Goal: Task Accomplishment & Management: Manage account settings

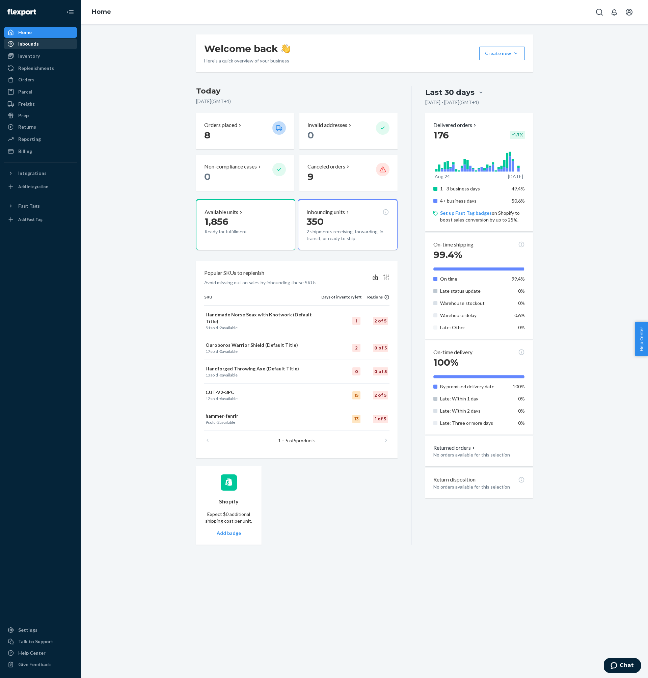
click at [32, 40] on div "Inbounds" at bounding box center [28, 43] width 21 height 7
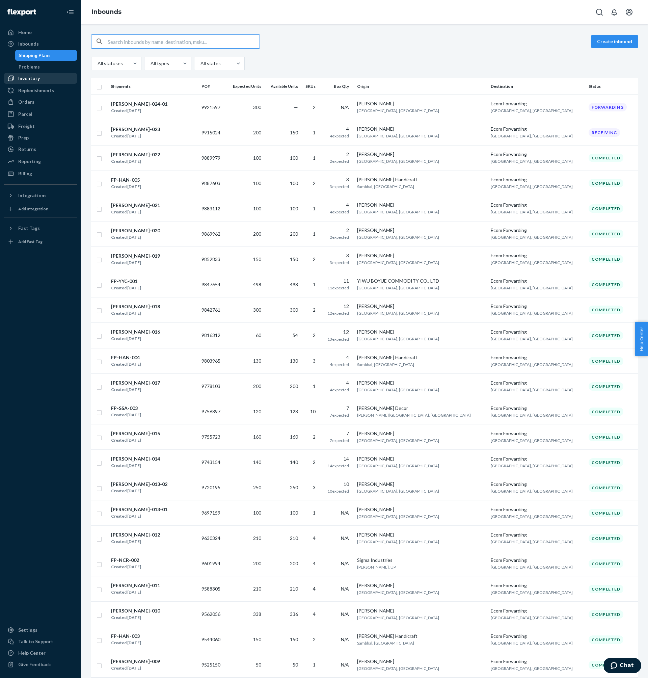
click at [51, 78] on div "Inventory" at bounding box center [41, 78] width 72 height 9
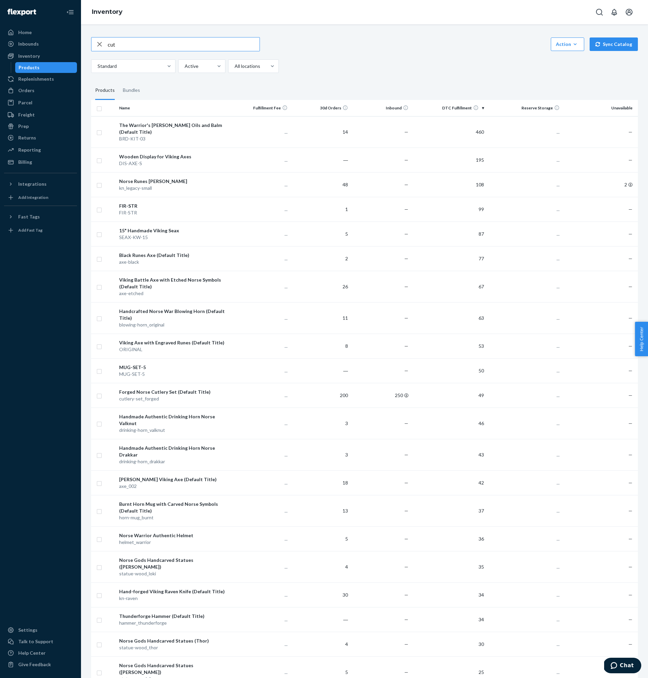
type input "cut"
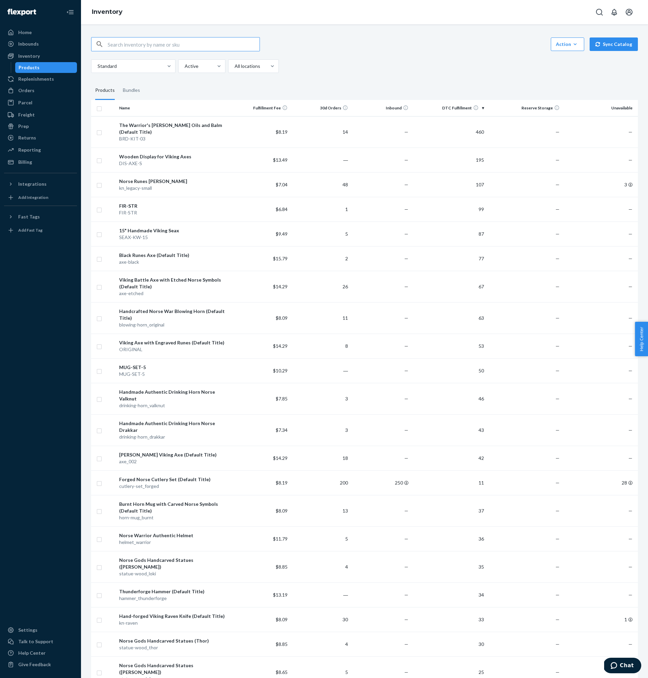
click at [199, 38] on input "text" at bounding box center [184, 43] width 152 height 13
type input "cut"
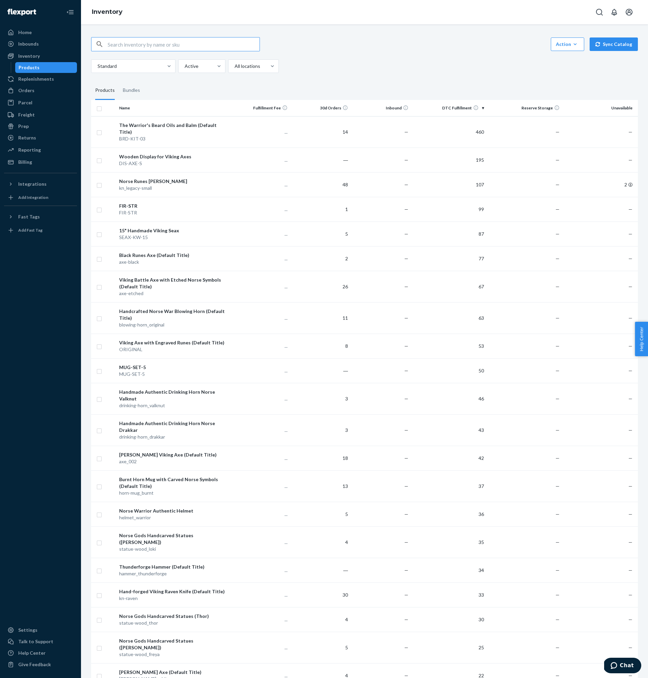
click at [129, 40] on input "text" at bounding box center [184, 43] width 152 height 13
type input "cutlery"
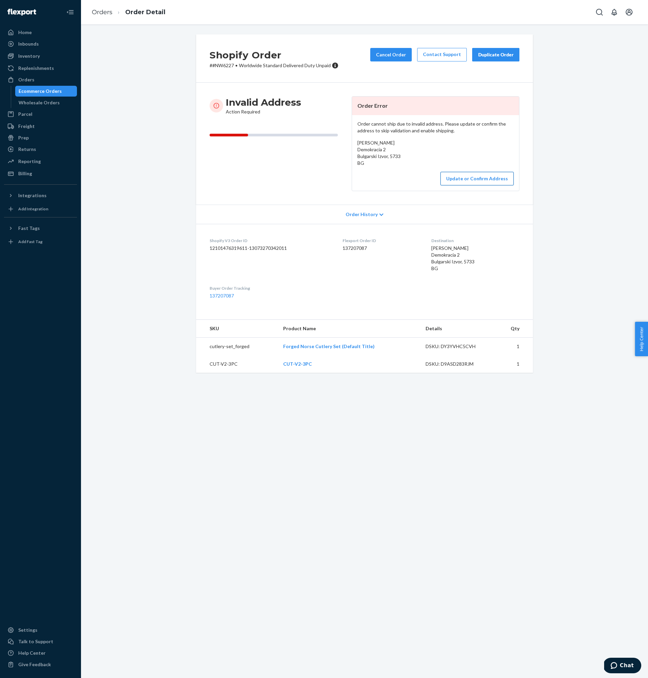
click at [497, 178] on button "Update or Confirm Address" at bounding box center [476, 178] width 73 height 13
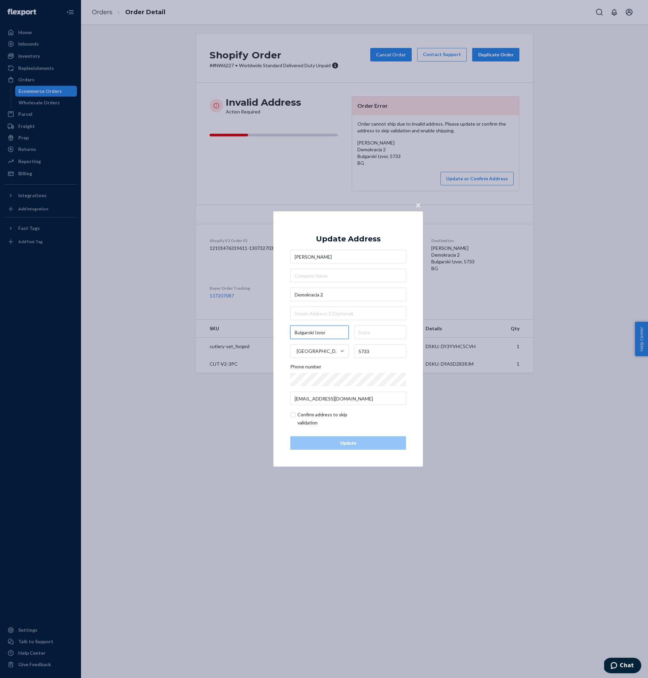
click at [328, 331] on body "Home Inbounds Shipping Plans Problems Inventory Products Replenishments Orders …" at bounding box center [324, 339] width 648 height 678
click at [0, 677] on com-1password-button at bounding box center [0, 678] width 0 height 0
click at [320, 331] on input "Bulgarski Izvor" at bounding box center [319, 331] width 58 height 13
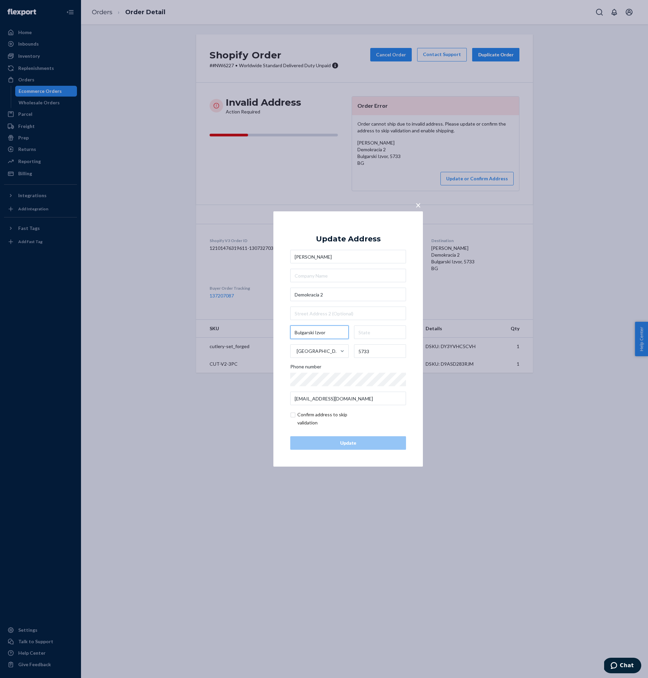
click at [320, 331] on input "Bulgarski Izvor" at bounding box center [319, 331] width 58 height 13
click at [376, 331] on input "text" at bounding box center [380, 331] width 52 height 13
paste input "Bulgarski Izvor"
type input "Bulgarski Izvor"
click at [315, 416] on input "checkbox" at bounding box center [329, 418] width 78 height 16
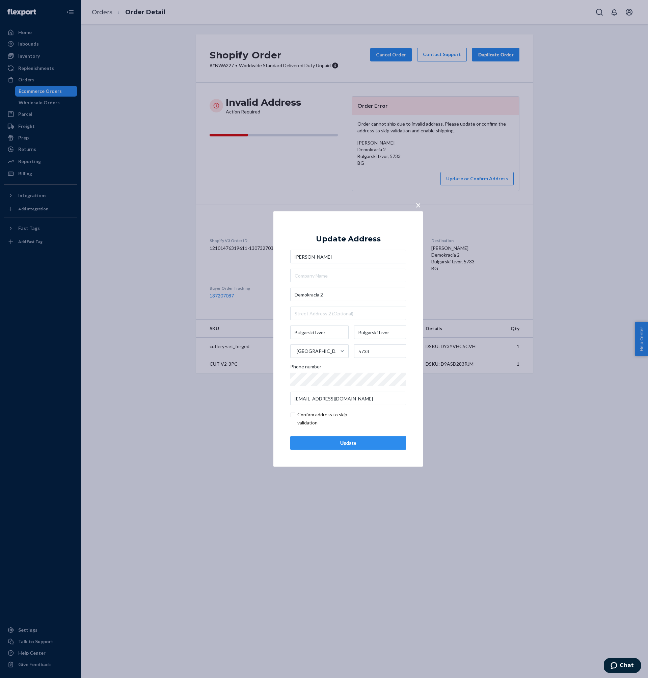
checkbox input "true"
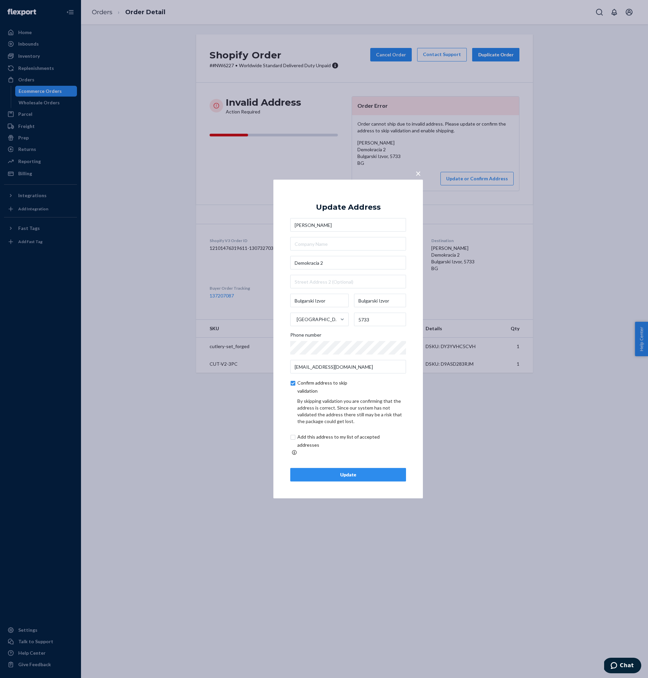
click at [335, 478] on div "× Update Address [PERSON_NAME] Demokracia 2 Bulgarski Izvor Bulgarski [STREET_A…" at bounding box center [347, 339] width 149 height 319
click at [335, 472] on div "Update" at bounding box center [348, 474] width 104 height 7
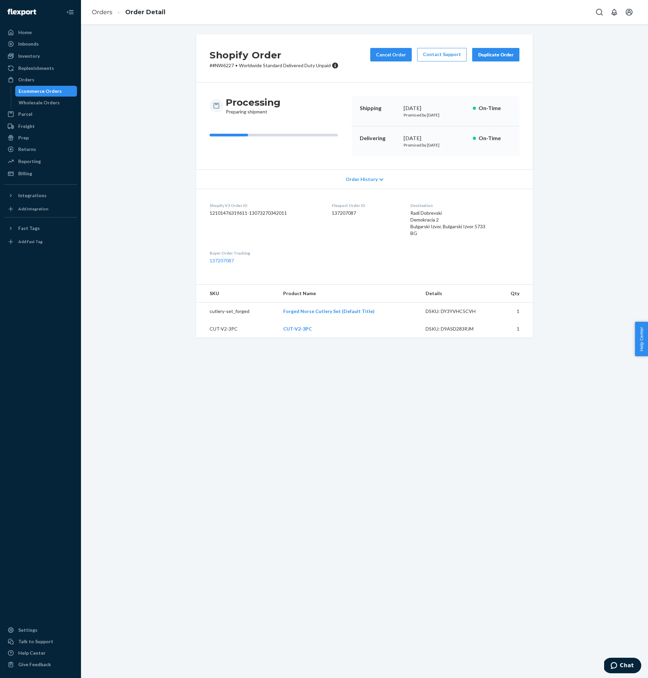
click at [146, 98] on div "Shopify Order # #NW6227 • Worldwide Standard Delivered Duty Unpaid Cancel Order…" at bounding box center [364, 189] width 557 height 311
